Goal: Navigation & Orientation: Understand site structure

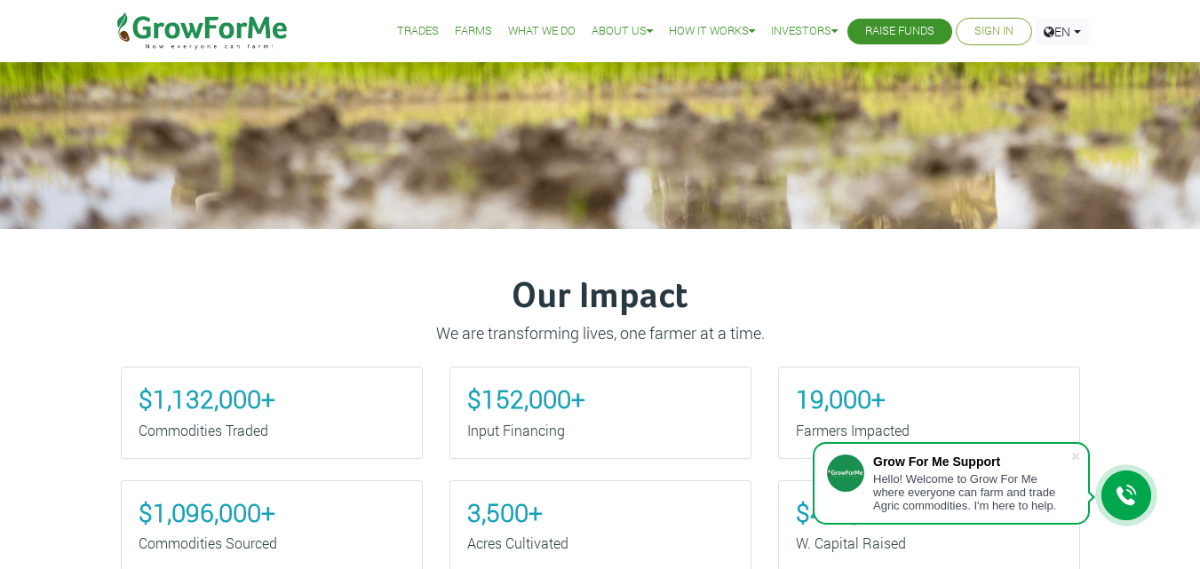
scroll to position [472, 0]
click at [416, 31] on link "Trades" at bounding box center [418, 31] width 42 height 19
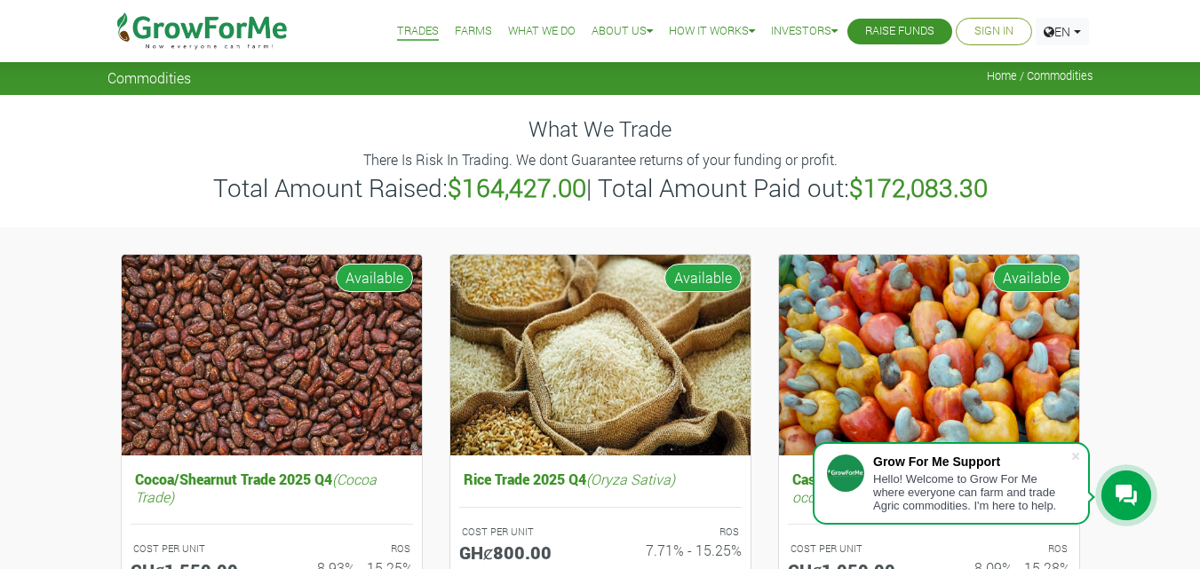
click at [455, 28] on link "Farms" at bounding box center [473, 31] width 37 height 19
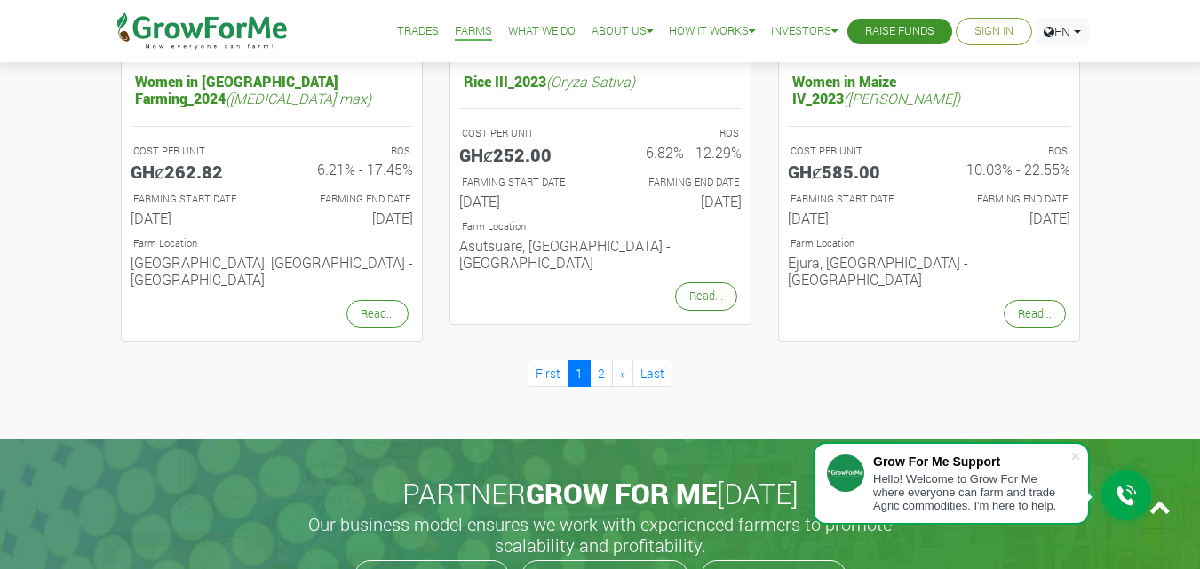
scroll to position [1945, 0]
